Goal: Obtain resource: Download file/media

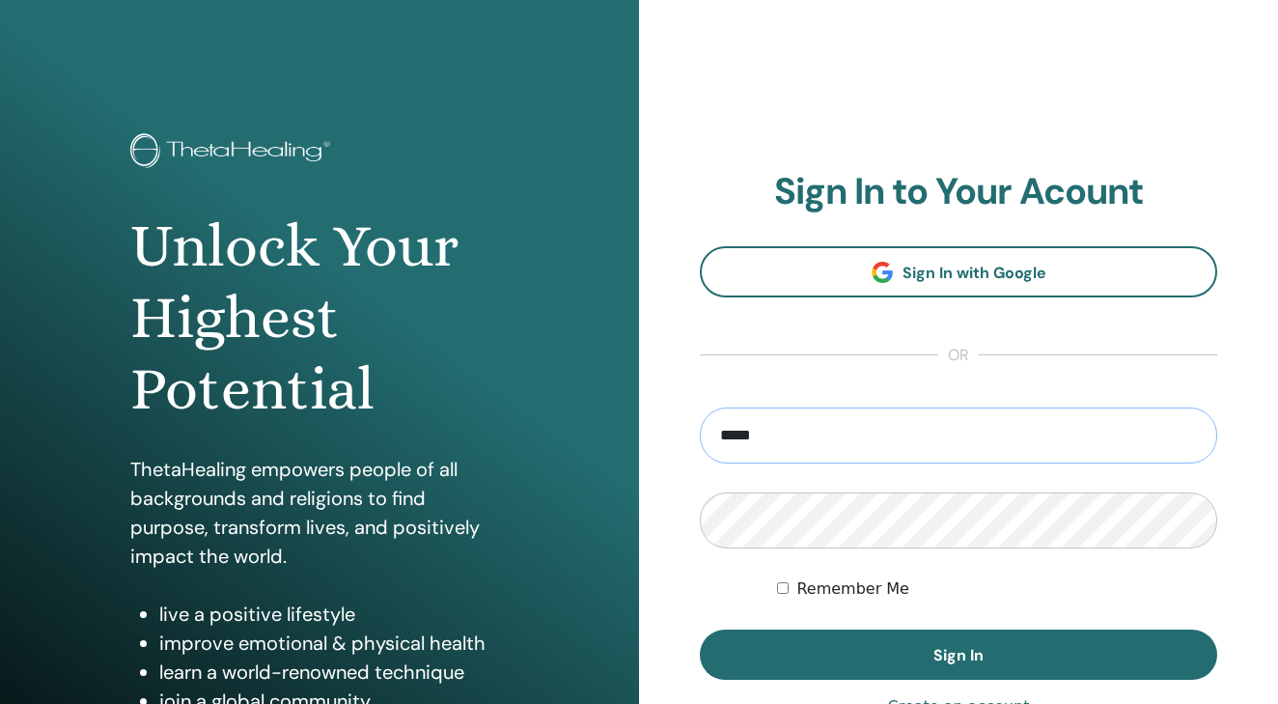
click at [779, 430] on input "*****" at bounding box center [959, 435] width 518 height 56
type input "**********"
click at [959, 655] on button "Sign In" at bounding box center [959, 654] width 518 height 50
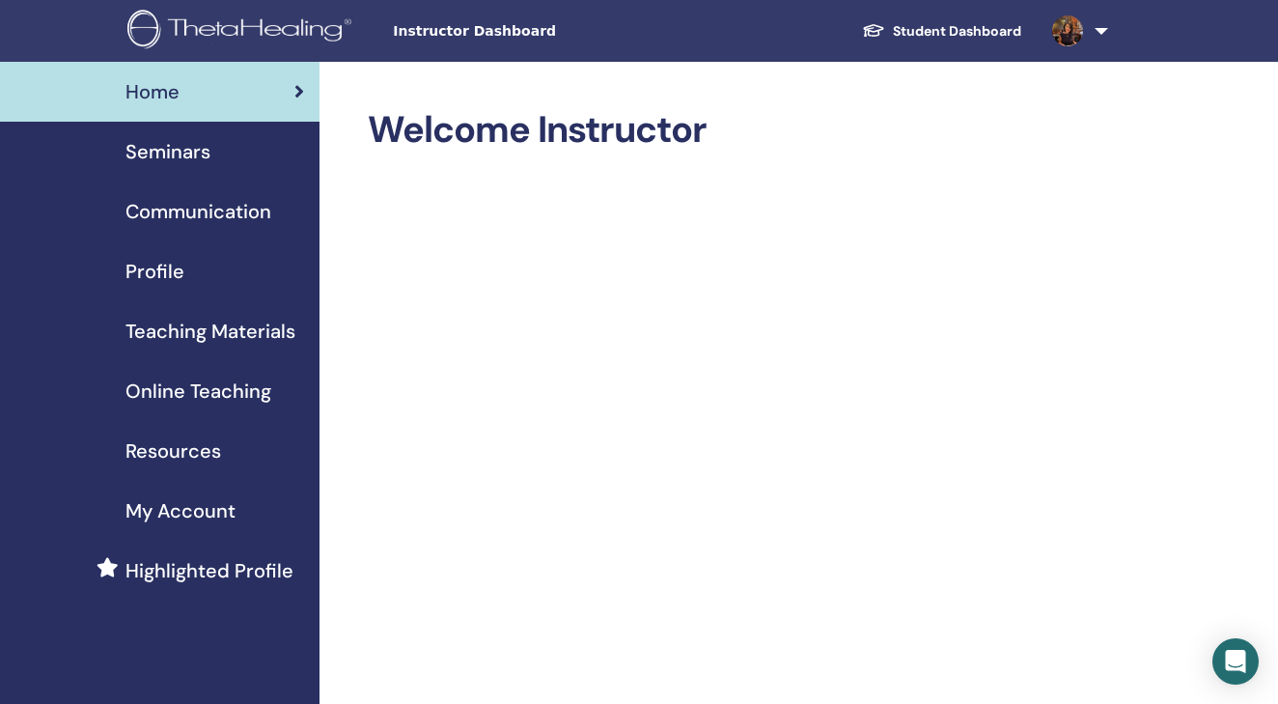
click at [922, 24] on link "Student Dashboard" at bounding box center [942, 32] width 190 height 36
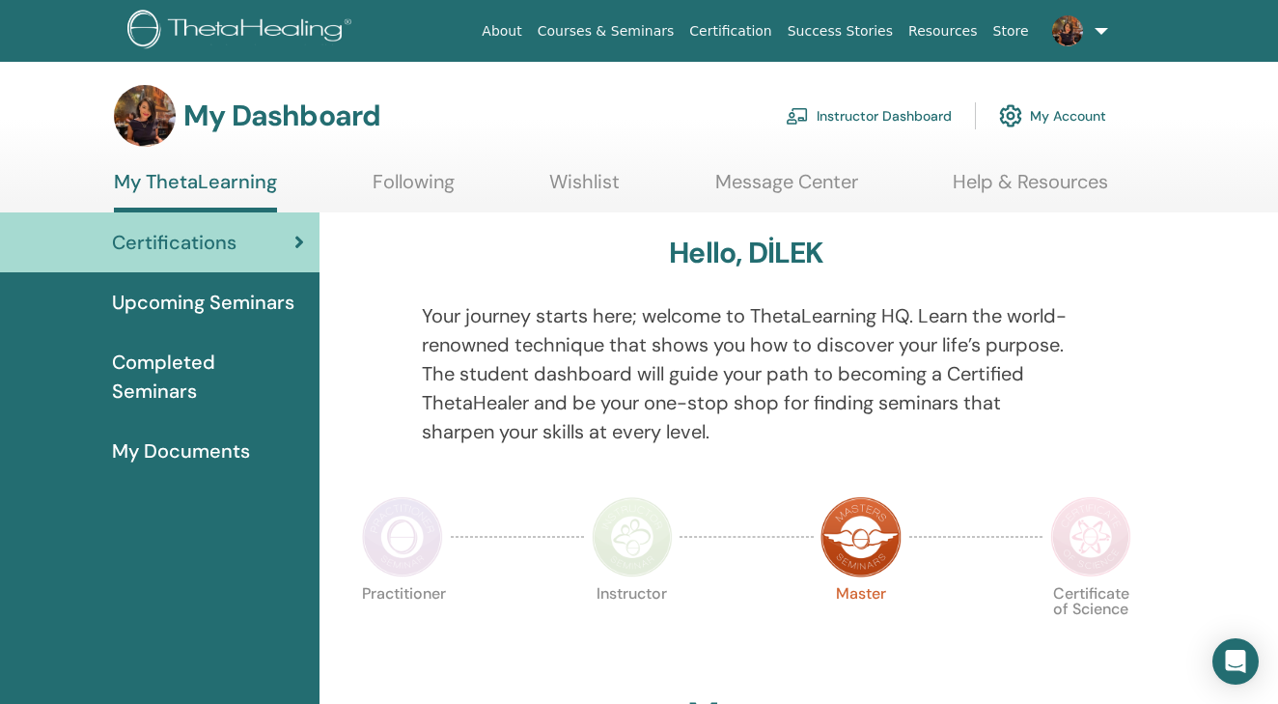
click at [864, 111] on link "Instructor Dashboard" at bounding box center [869, 116] width 166 height 42
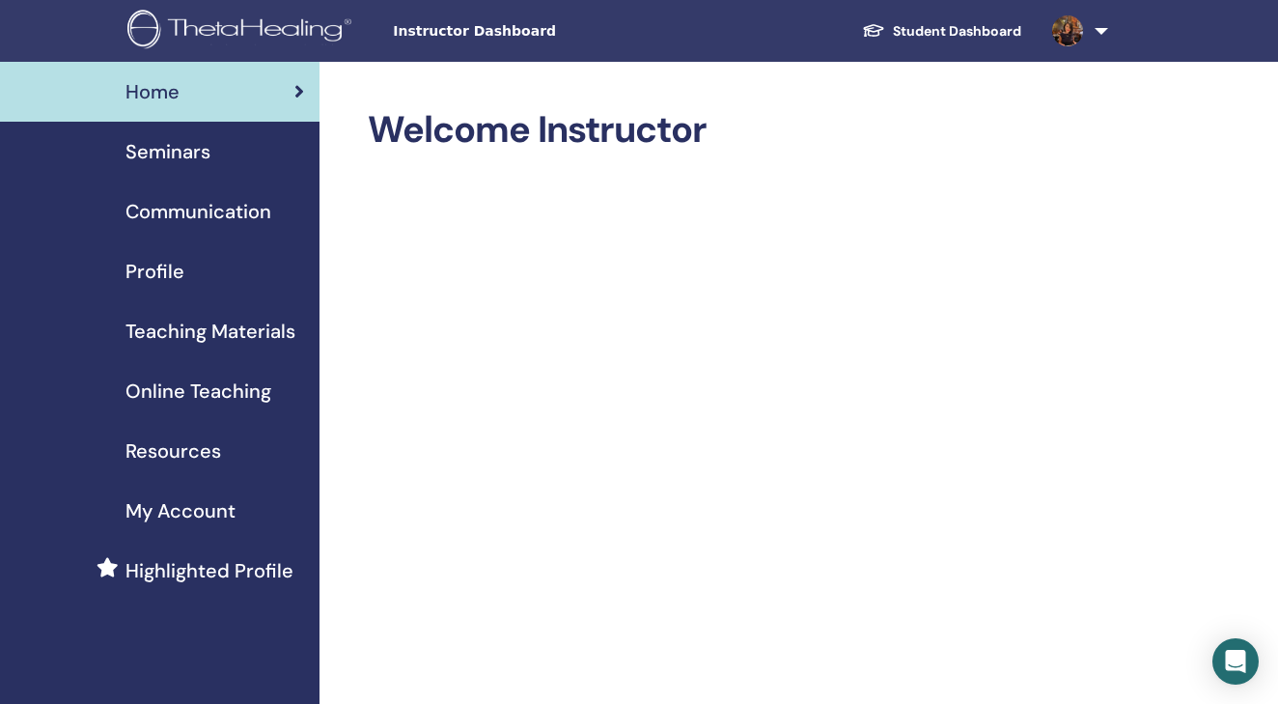
click at [160, 280] on span "Profile" at bounding box center [155, 271] width 59 height 29
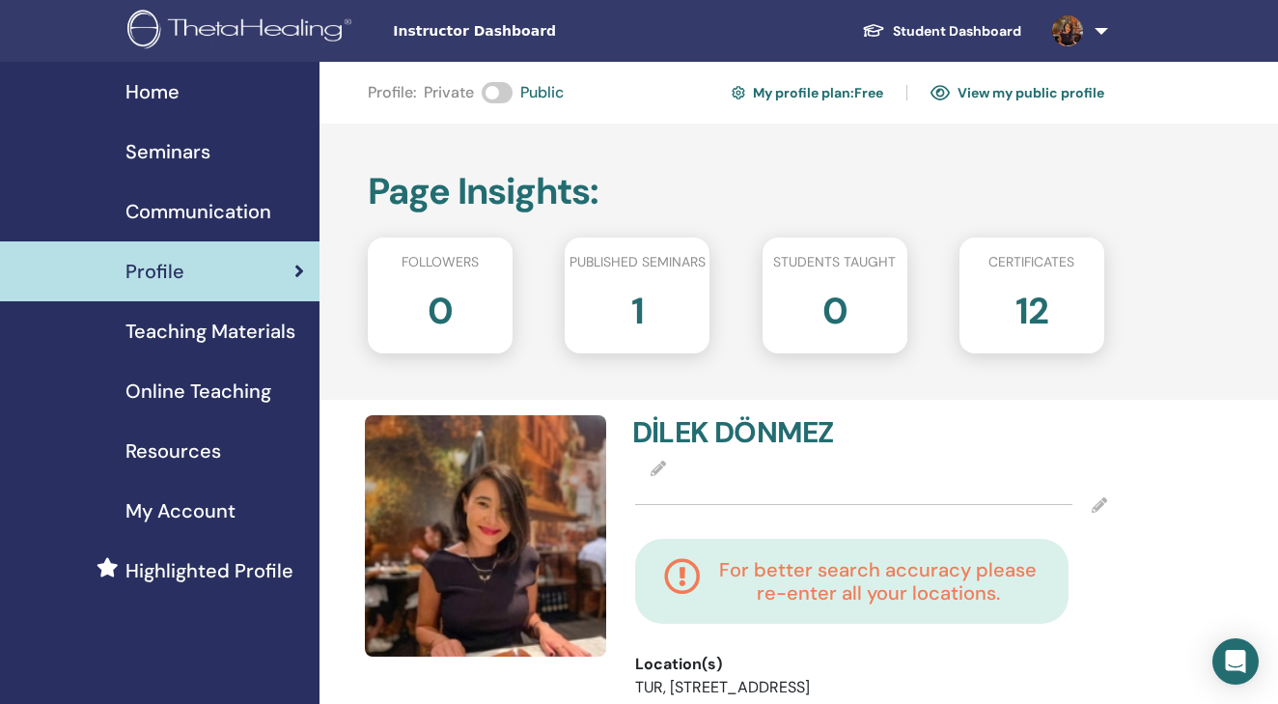
click at [634, 301] on h2 "1" at bounding box center [637, 307] width 13 height 54
click at [645, 253] on span "Published seminars" at bounding box center [638, 262] width 136 height 20
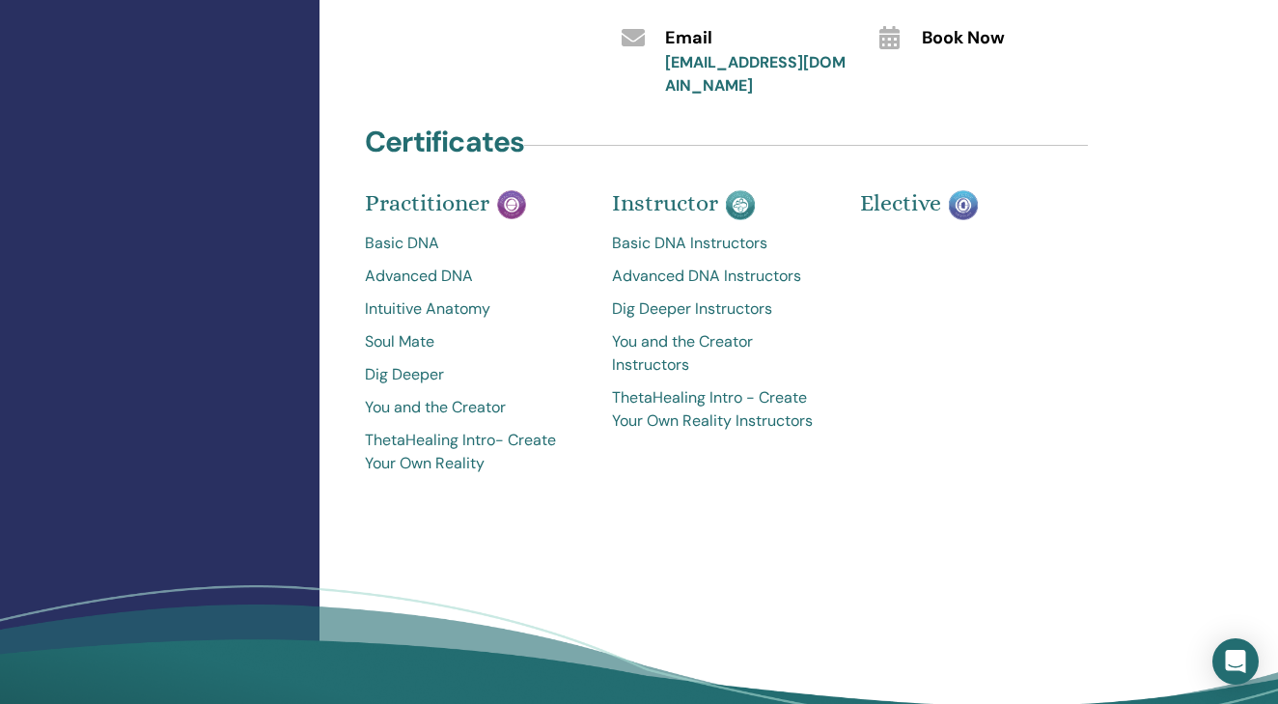
scroll to position [1002, 0]
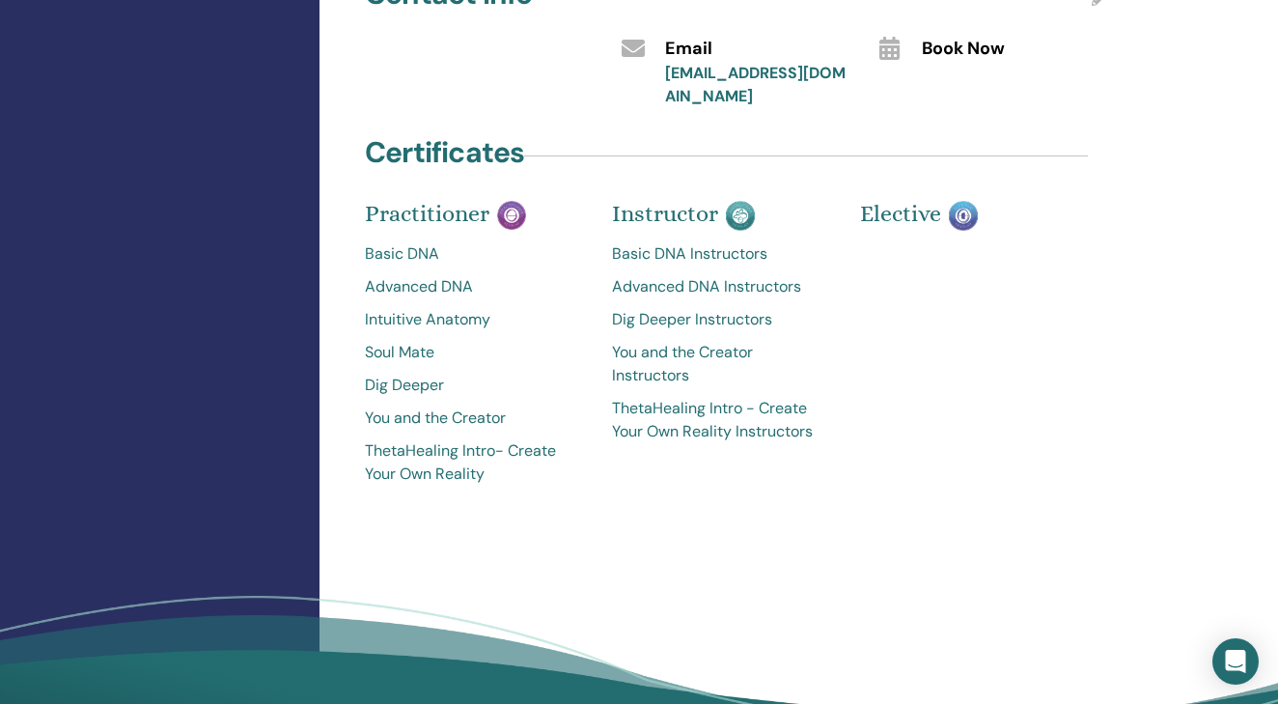
click at [406, 258] on link "Basic DNA" at bounding box center [474, 253] width 218 height 23
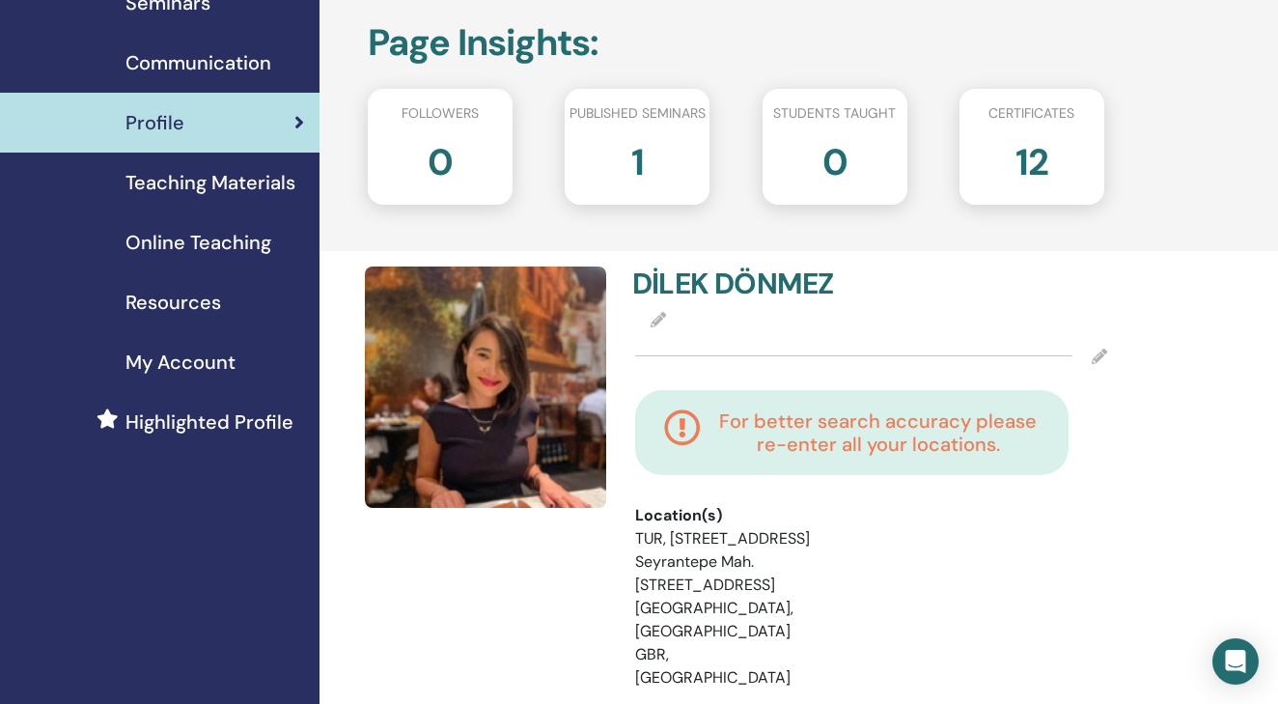
scroll to position [-4, 0]
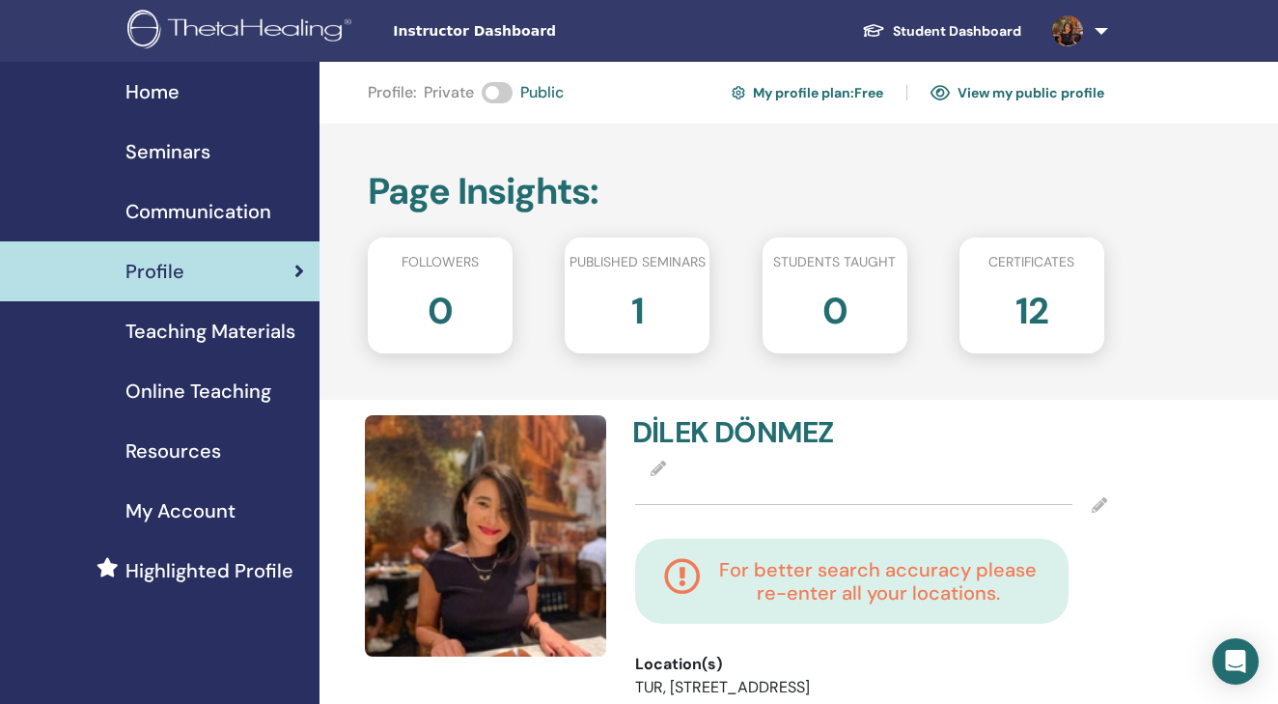
click at [927, 24] on link "Student Dashboard" at bounding box center [942, 32] width 190 height 36
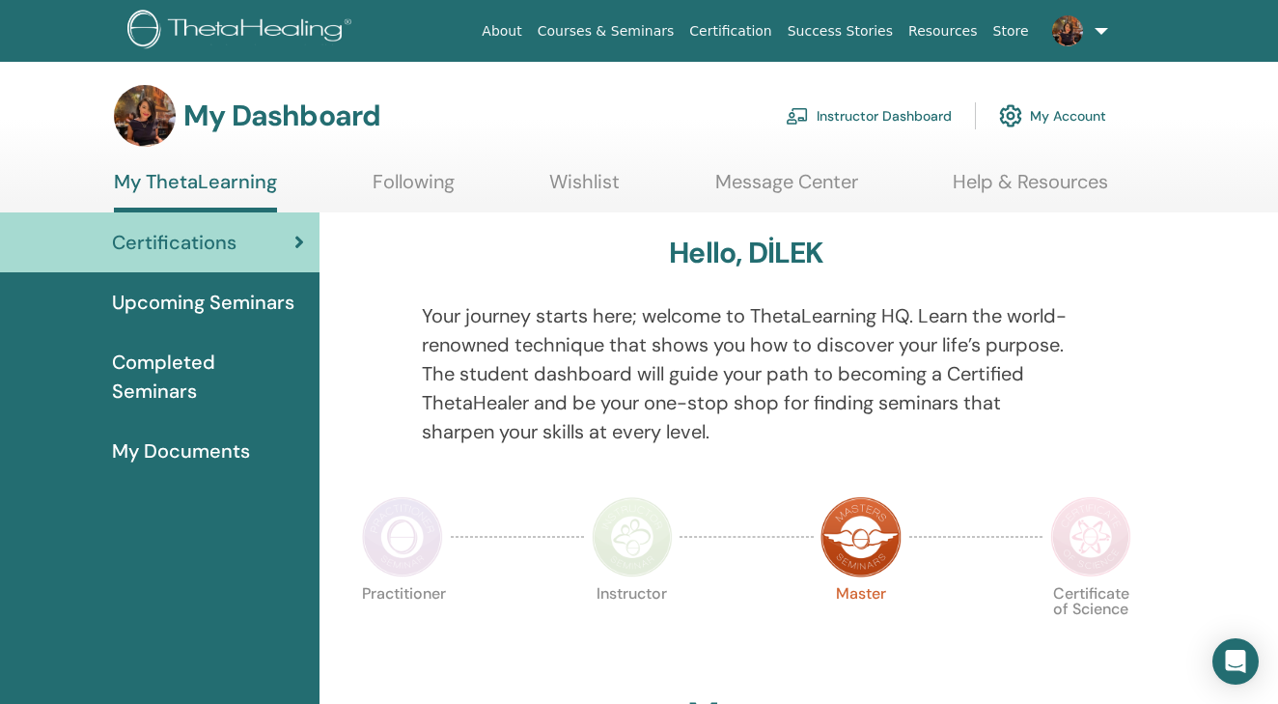
click at [184, 354] on span "Completed Seminars" at bounding box center [208, 377] width 192 height 58
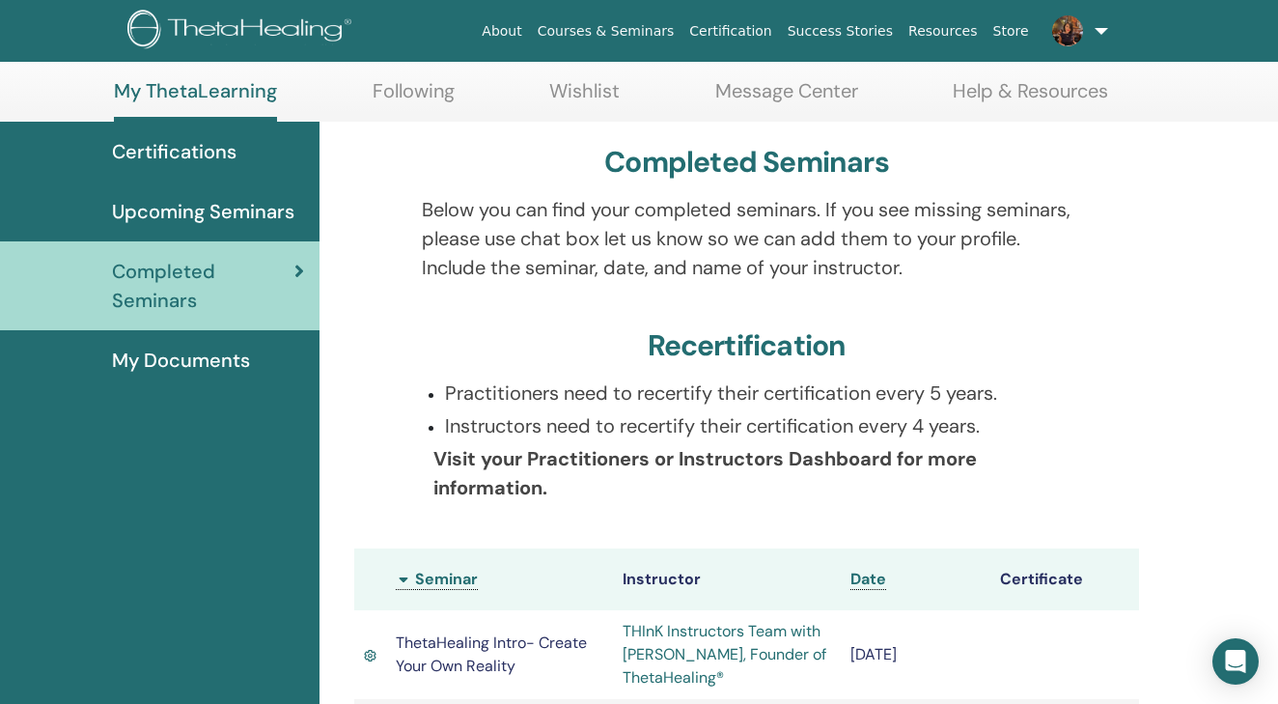
scroll to position [-5, 0]
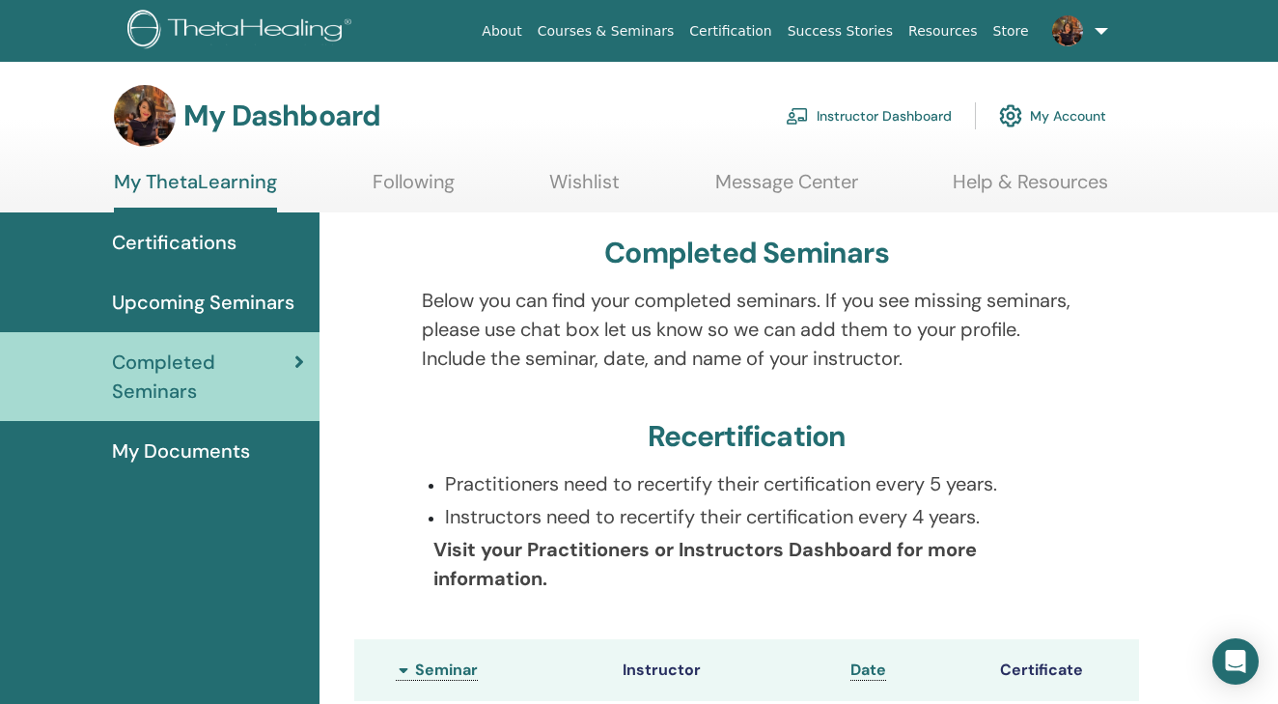
click at [215, 232] on link "Certifications" at bounding box center [160, 242] width 320 height 60
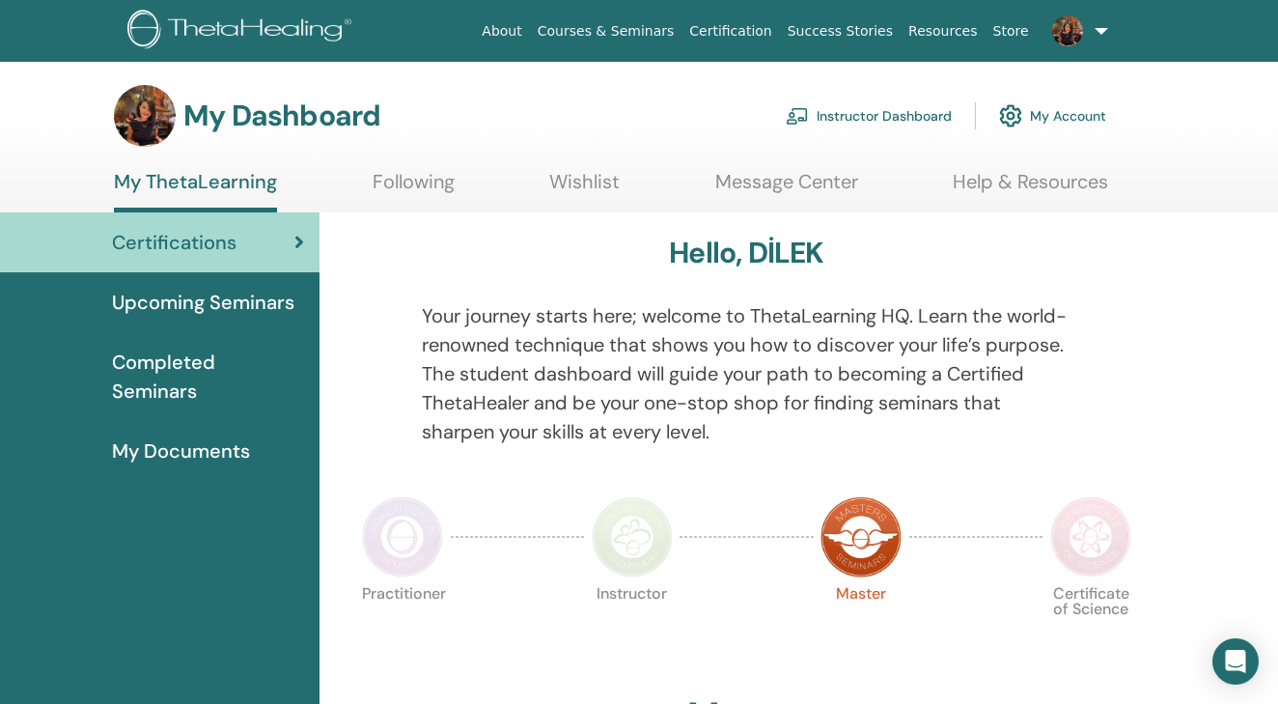
click at [198, 436] on span "My Documents" at bounding box center [181, 450] width 138 height 29
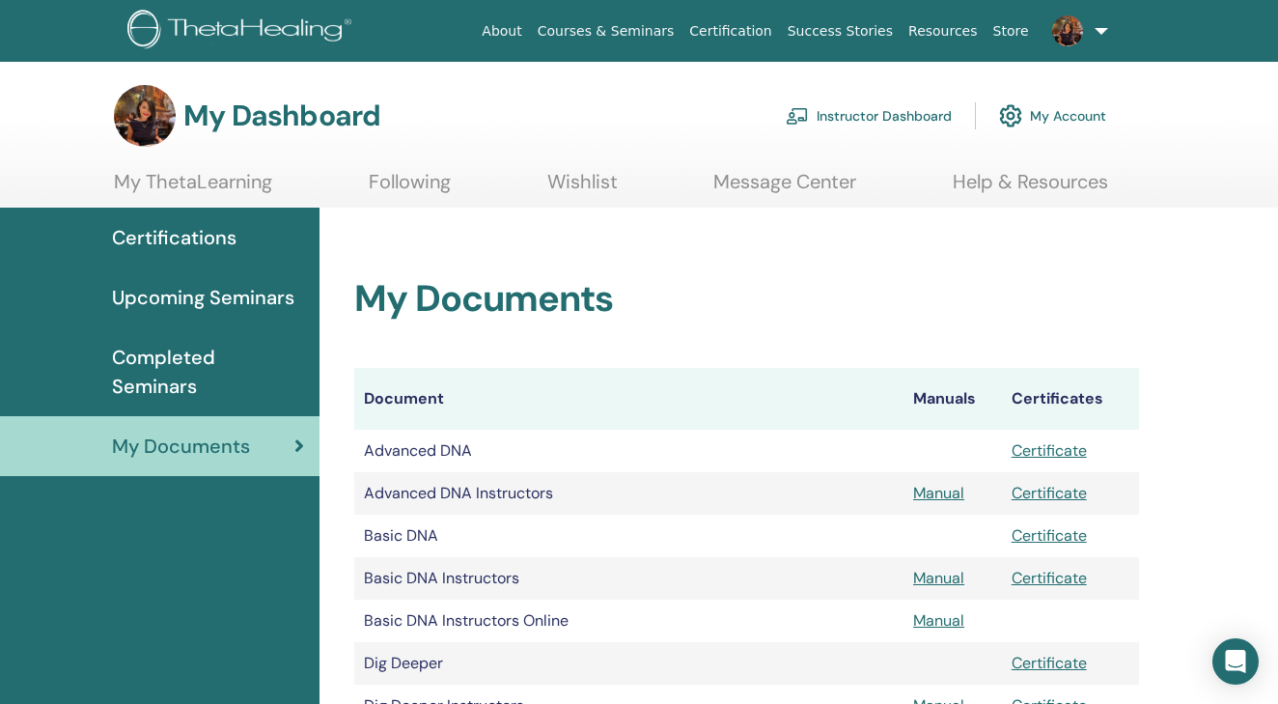
click at [1065, 525] on link "Certificate" at bounding box center [1049, 535] width 75 height 20
click at [197, 232] on span "Certifications" at bounding box center [174, 237] width 125 height 29
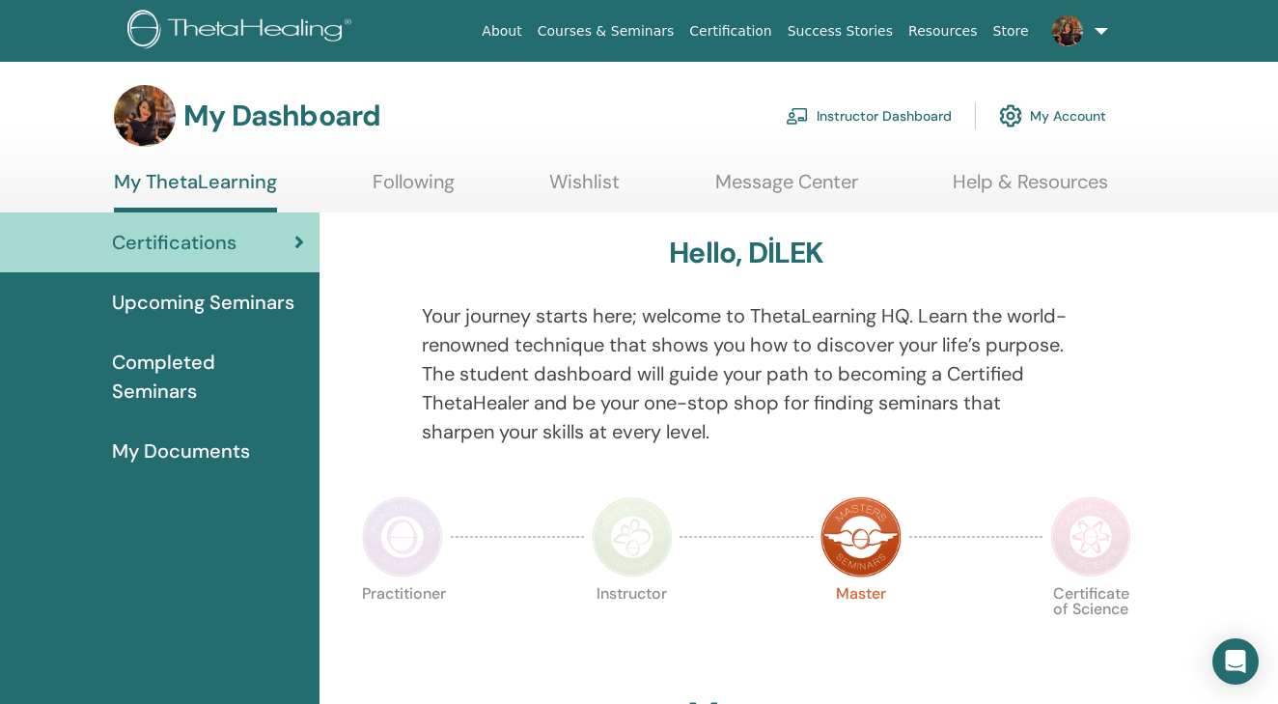
click at [191, 284] on link "Upcoming Seminars" at bounding box center [160, 302] width 320 height 60
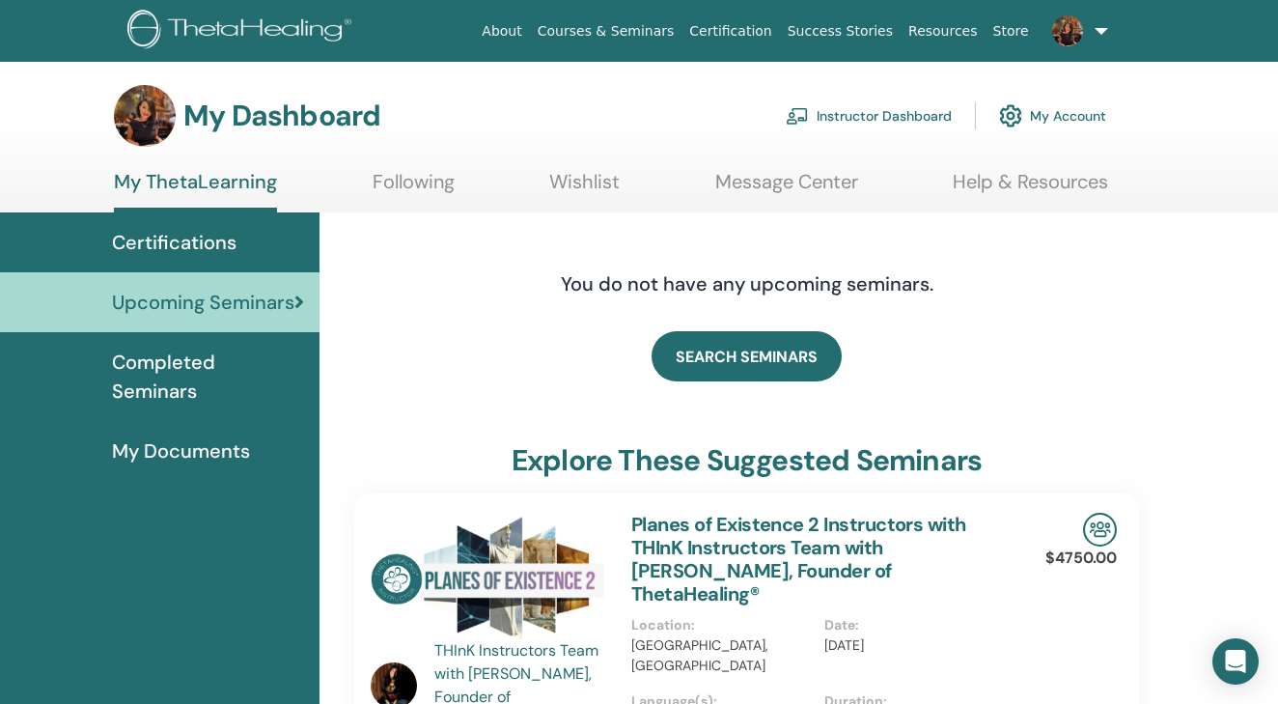
click at [254, 370] on span "Completed Seminars" at bounding box center [208, 377] width 192 height 58
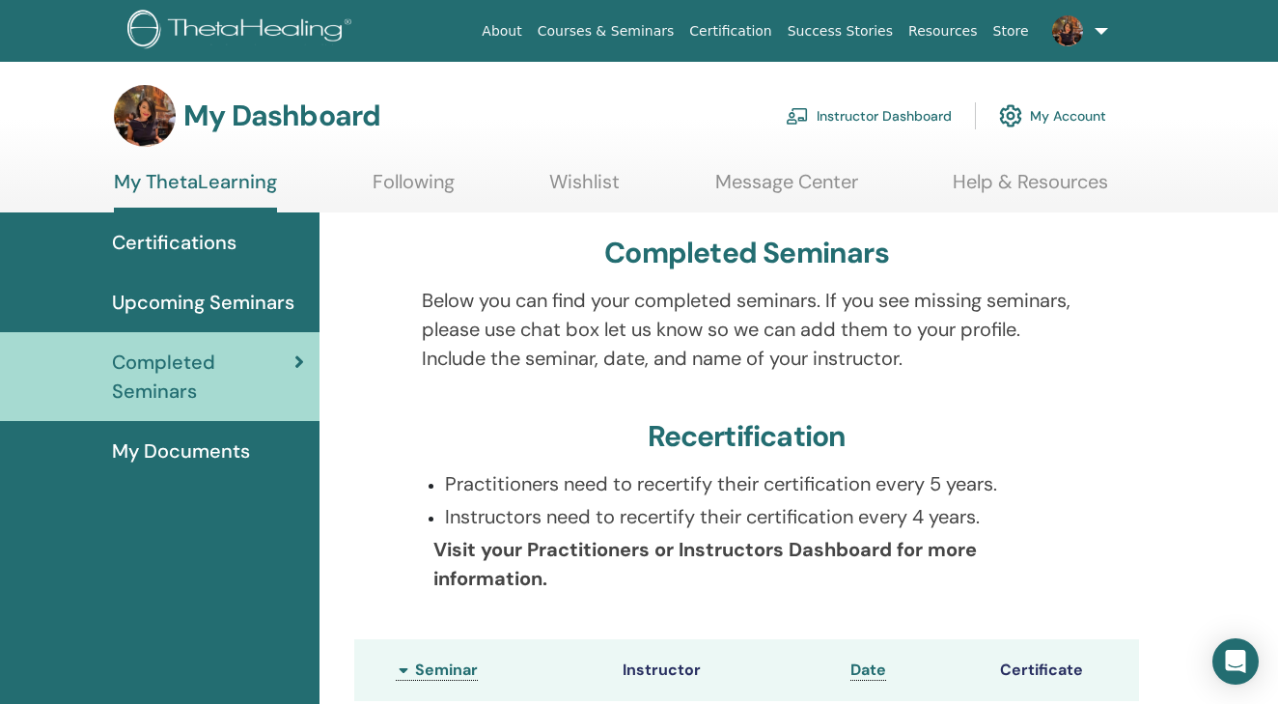
click at [207, 457] on span "My Documents" at bounding box center [181, 450] width 138 height 29
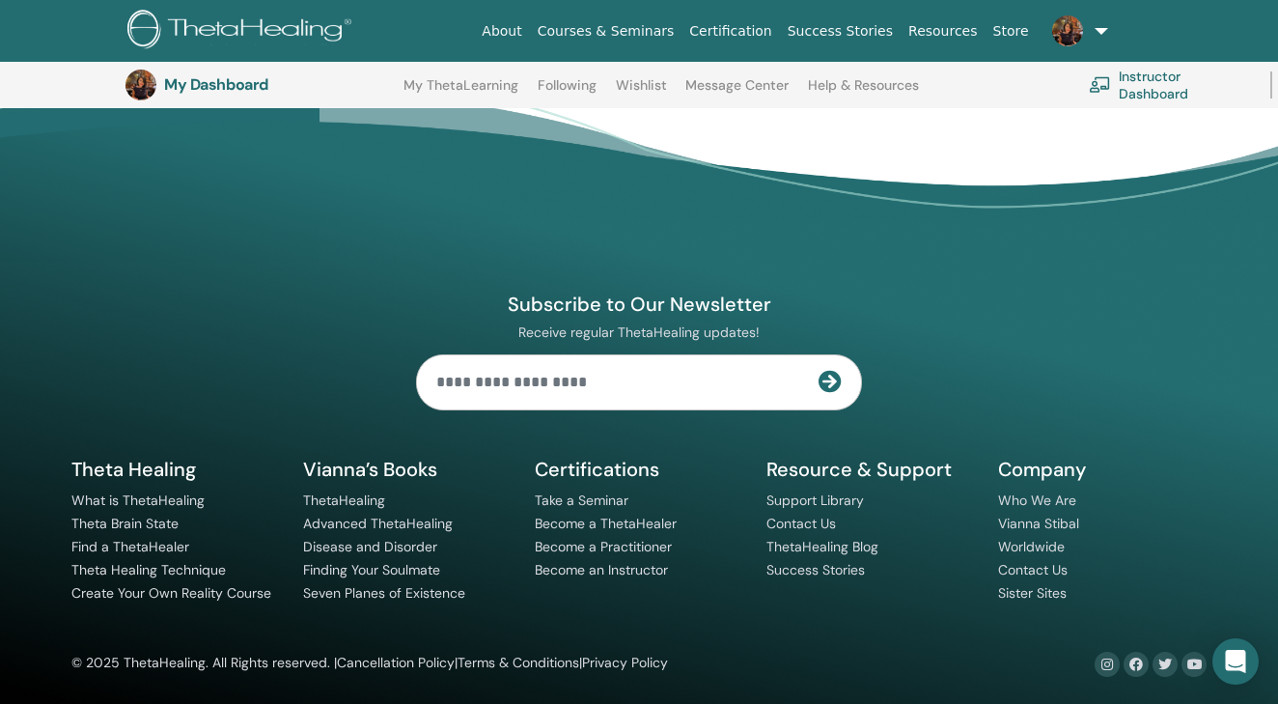
scroll to position [999, 0]
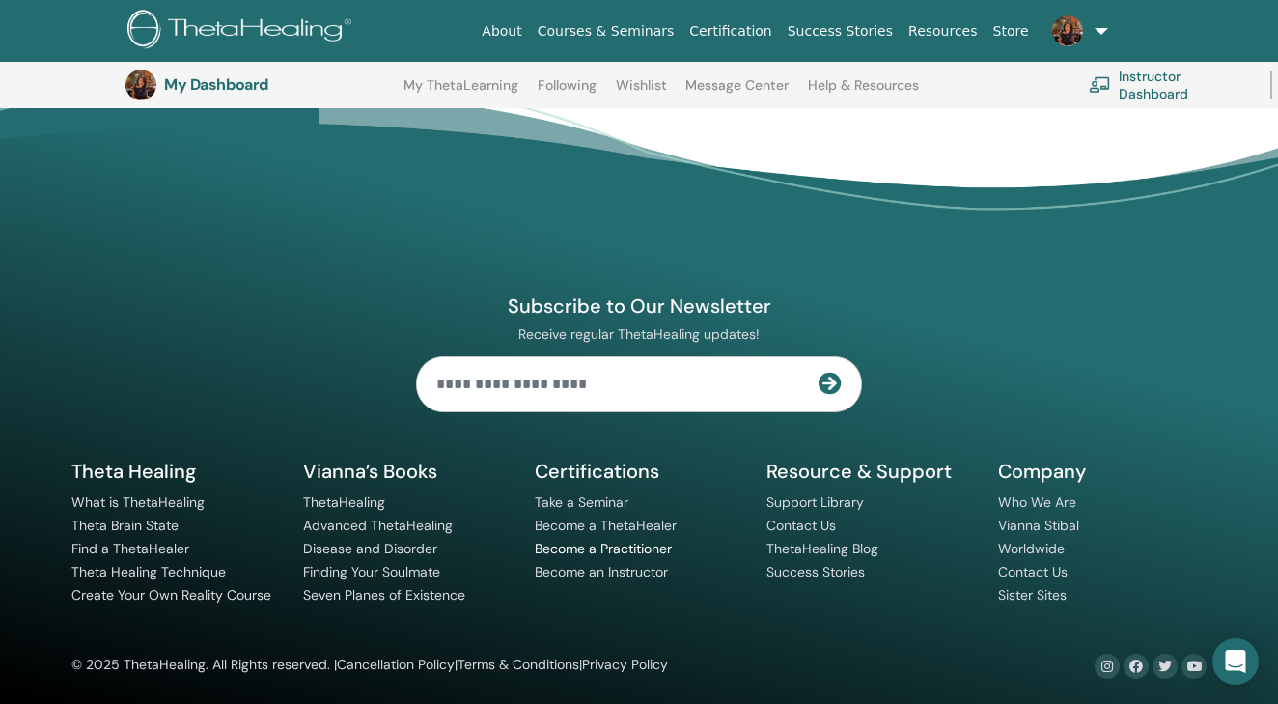
click at [561, 546] on link "Become a Practitioner" at bounding box center [603, 548] width 137 height 17
